Goal: Navigation & Orientation: Find specific page/section

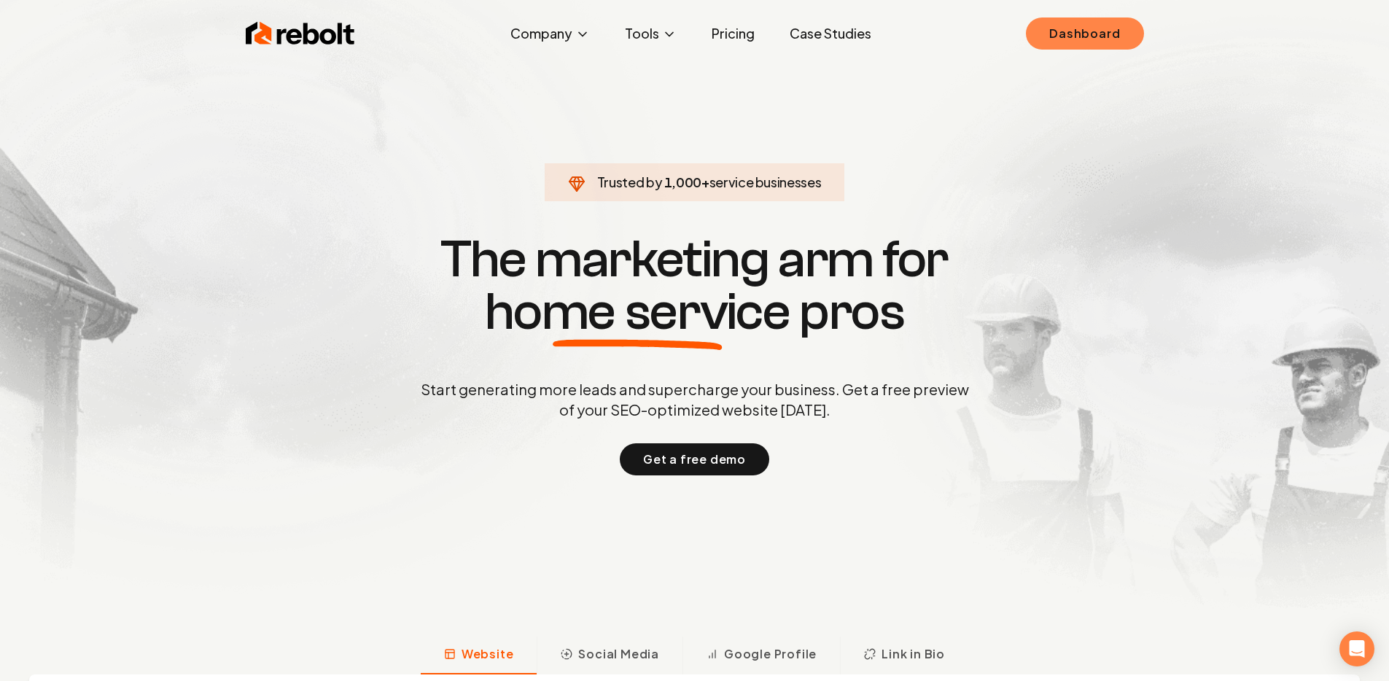
click at [1039, 47] on link "Dashboard" at bounding box center [1084, 33] width 117 height 32
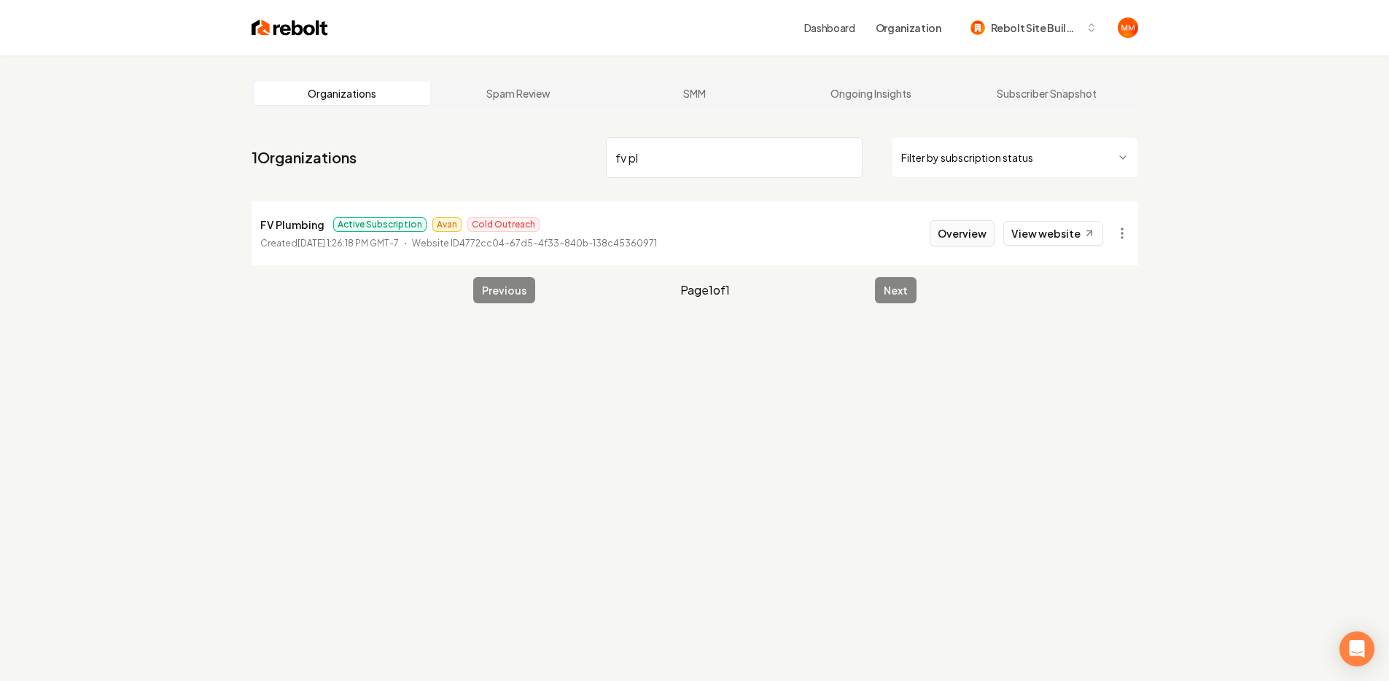
type input "fv pl"
click at [966, 239] on button "Overview" at bounding box center [961, 233] width 65 height 26
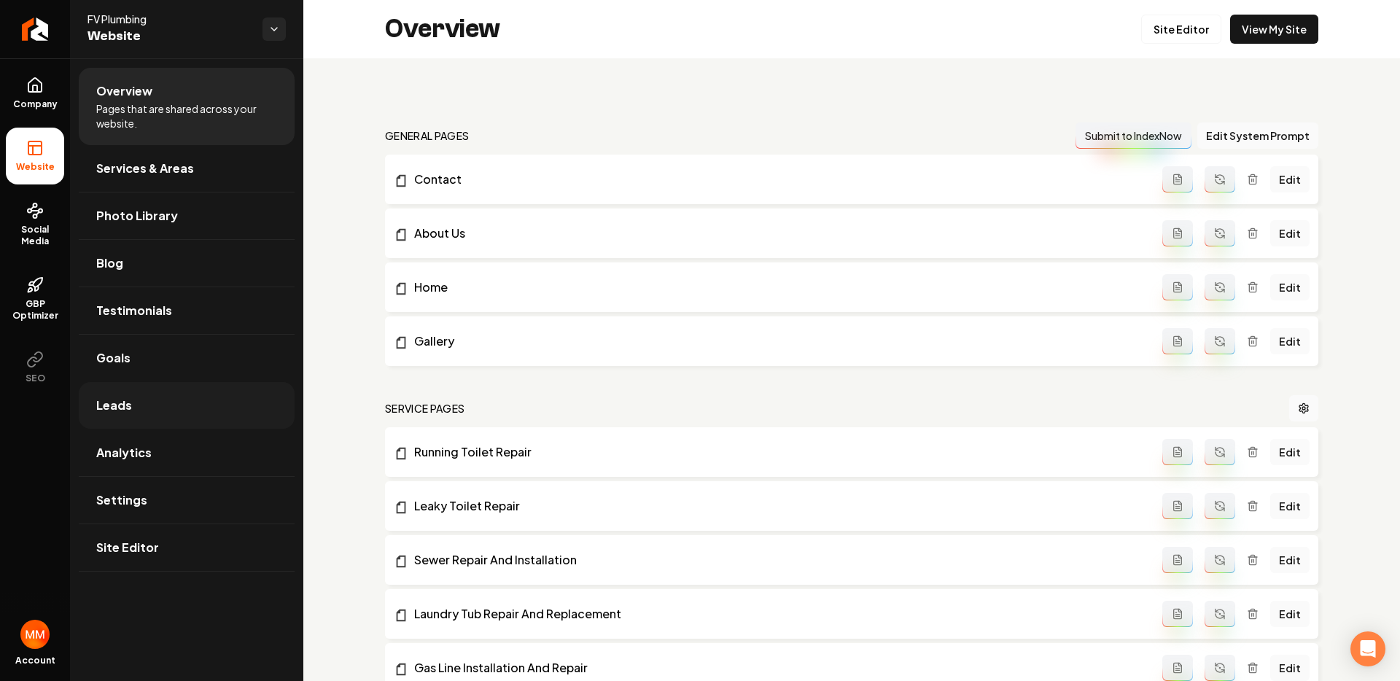
click at [130, 397] on link "Leads" at bounding box center [187, 405] width 216 height 47
